Goal: Find contact information: Find contact information

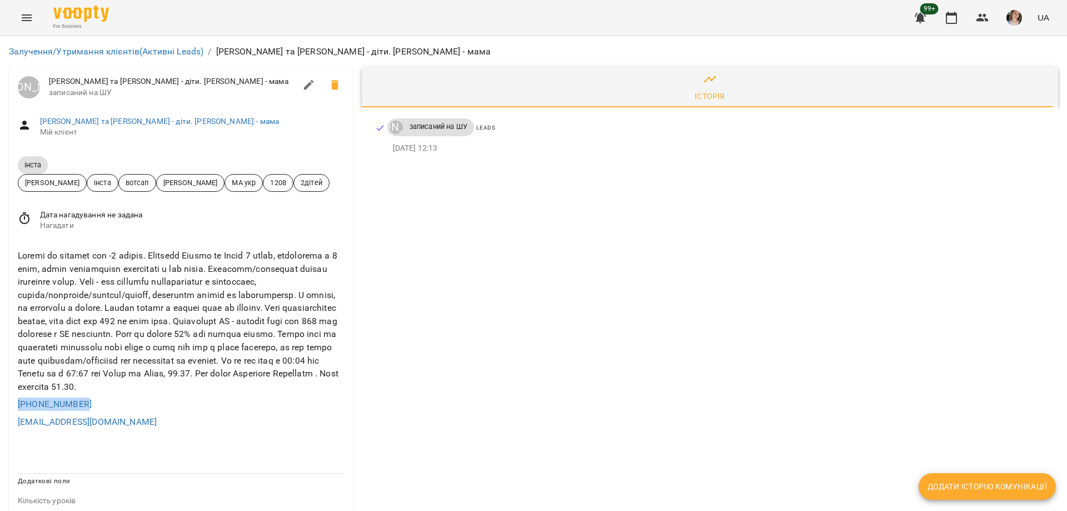
drag, startPoint x: 93, startPoint y: 416, endPoint x: 1, endPoint y: 416, distance: 92.3
copy link "+380675096511"
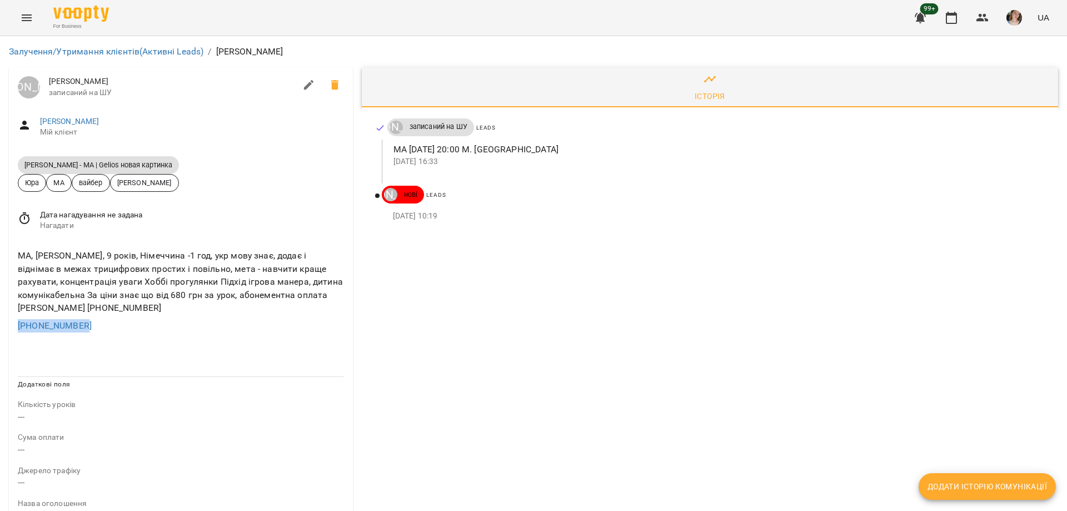
drag, startPoint x: 91, startPoint y: 331, endPoint x: 0, endPoint y: 326, distance: 91.3
click at [0, 326] on div "Залучення/Утримання клієнтів (Активні Leads) / Anna Юрій Тимочко Anna записаний…" at bounding box center [533, 475] width 1067 height 879
copy link "+380961976443"
click at [217, 321] on div "+380961976443" at bounding box center [181, 326] width 331 height 18
